Goal: Task Accomplishment & Management: Manage account settings

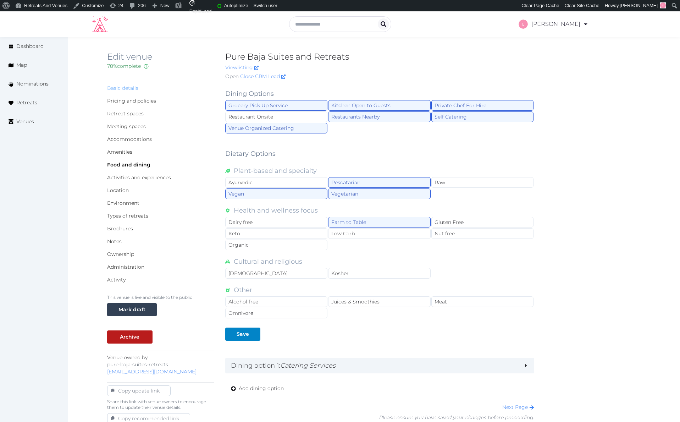
click at [126, 87] on link "Basic details" at bounding box center [122, 88] width 31 height 6
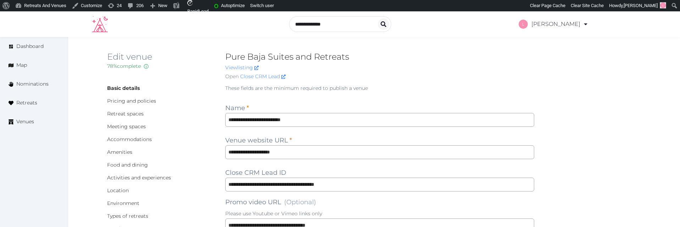
scroll to position [832, 0]
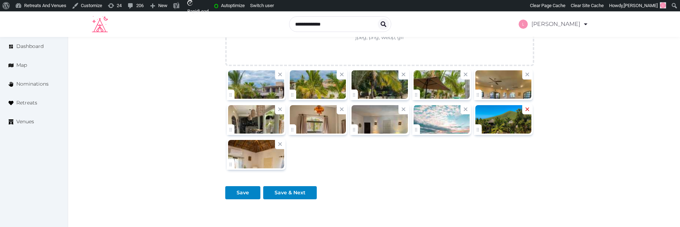
click at [526, 109] on icon at bounding box center [527, 109] width 7 height 7
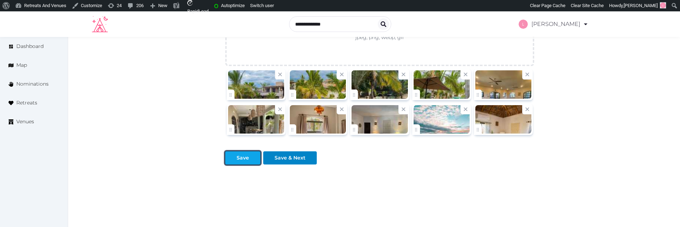
click at [237, 154] on div "Save" at bounding box center [243, 157] width 12 height 7
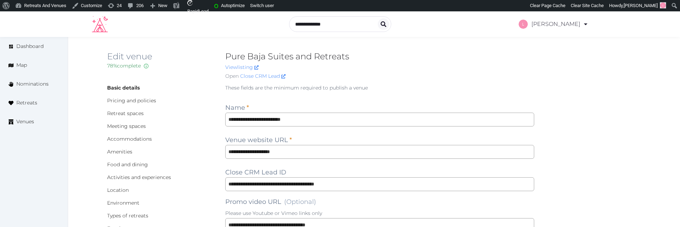
scroll to position [0, 0]
click at [113, 139] on link "Accommodations" at bounding box center [129, 139] width 45 height 6
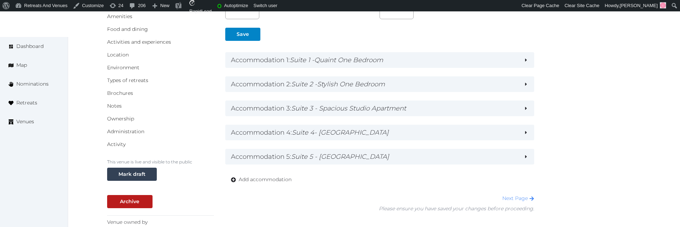
scroll to position [135, 0]
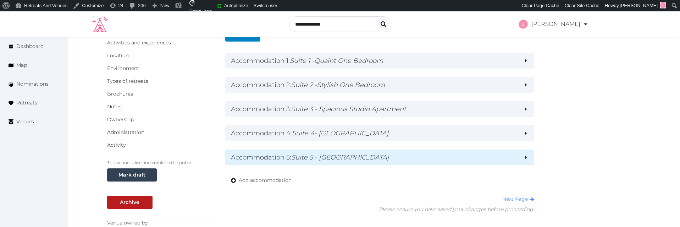
click at [358, 161] on h2 "Accommodation 5 : Suite 5 - Palapa Room" at bounding box center [374, 157] width 287 height 10
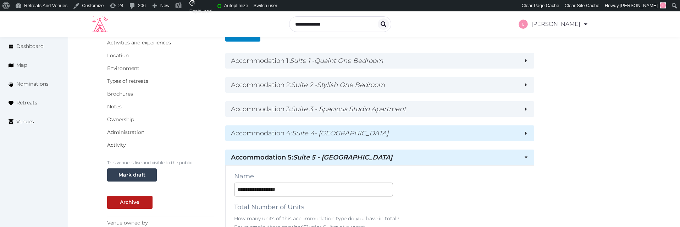
click at [364, 133] on em "Suite 4- Baja Bunkhouse" at bounding box center [340, 133] width 97 height 8
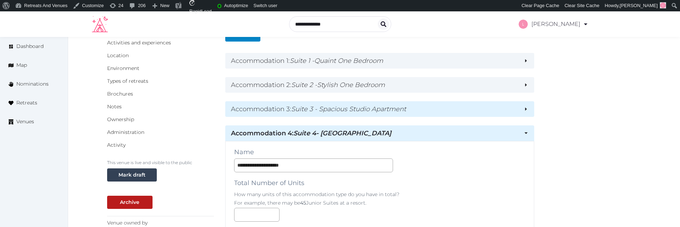
click at [370, 104] on h2 "Accommodation 3 : Suite 3 - Spacious Studio Apartment" at bounding box center [374, 109] width 287 height 10
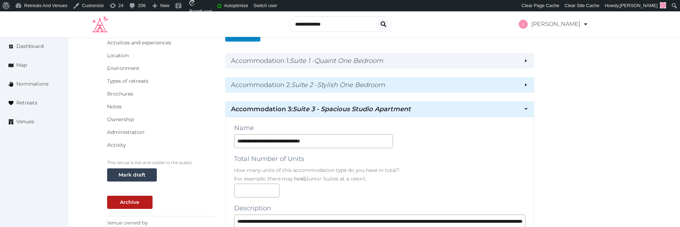
click at [370, 86] on em "Suite 2 -Stylish One Bedroom" at bounding box center [338, 85] width 94 height 8
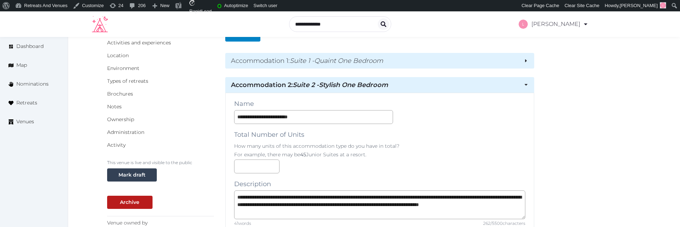
click at [372, 61] on em "Suite 1 -Quaint One Bedroom" at bounding box center [336, 61] width 93 height 8
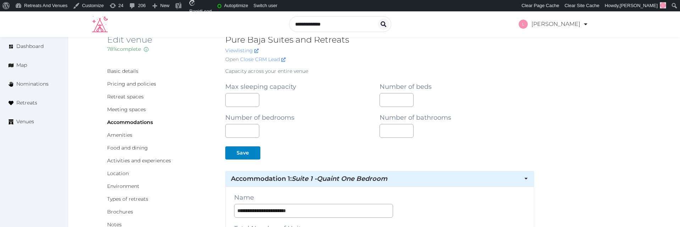
scroll to position [15, 0]
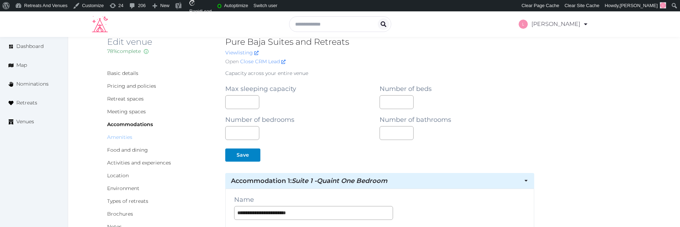
click at [115, 137] on link "Amenities" at bounding box center [119, 137] width 25 height 6
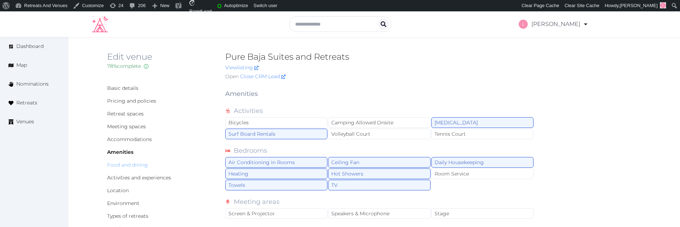
click at [124, 166] on link "Food and dining" at bounding box center [127, 164] width 41 height 6
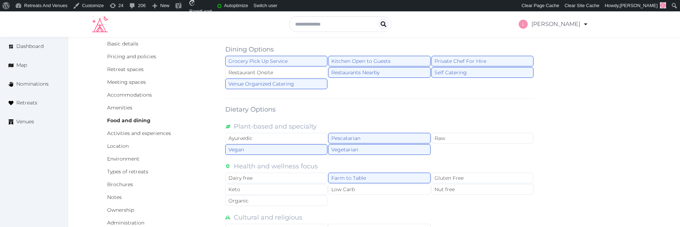
scroll to position [270, 0]
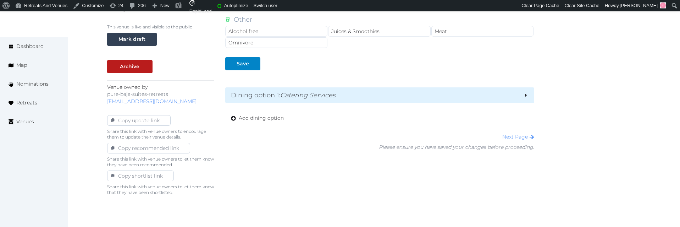
click at [349, 97] on h2 "Dining option 1 : Catering Services" at bounding box center [374, 95] width 287 height 10
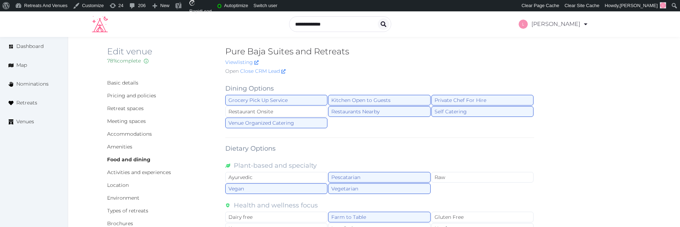
scroll to position [0, 0]
